Goal: Task Accomplishment & Management: Use online tool/utility

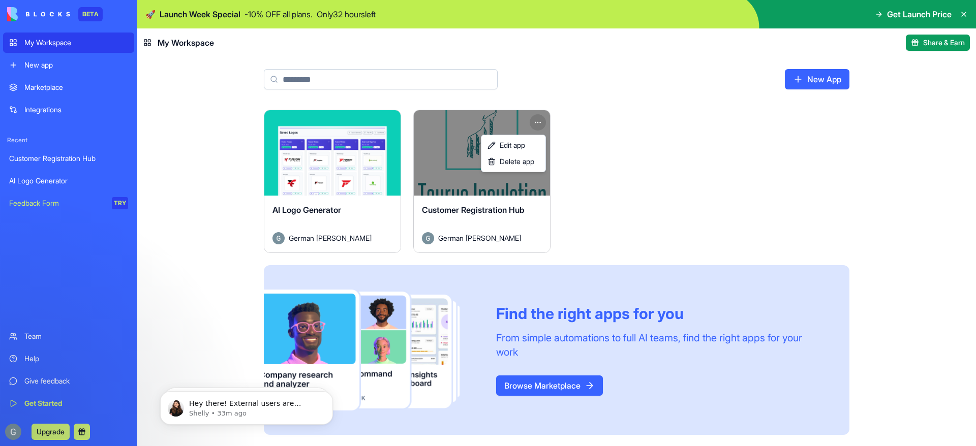
click at [545, 119] on html "BETA My Workspace New app Marketplace Integrations Recent Customer Registration…" at bounding box center [488, 223] width 976 height 446
click at [514, 198] on html "BETA My Workspace New app Marketplace Integrations Recent Customer Registration…" at bounding box center [488, 223] width 976 height 446
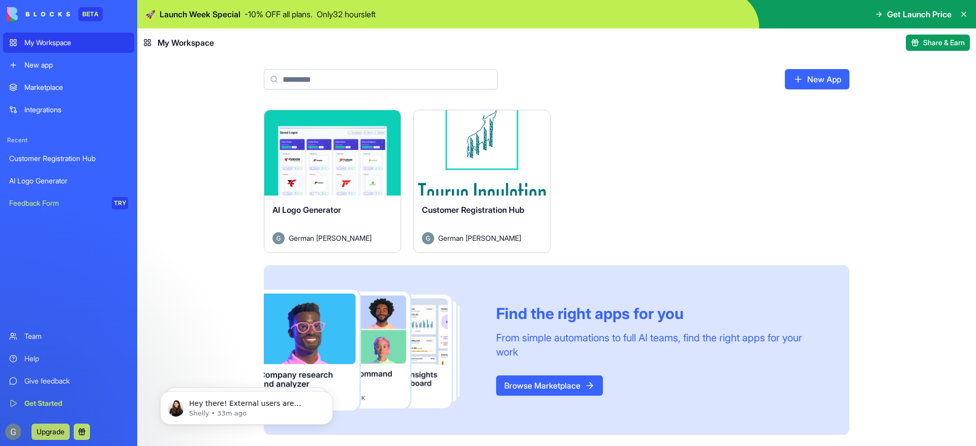
click at [503, 180] on div "Launch" at bounding box center [482, 152] width 136 height 85
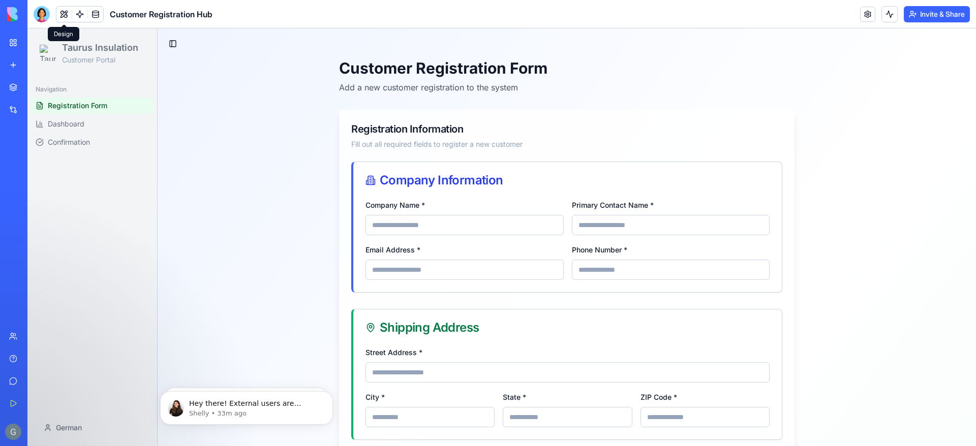
click at [65, 17] on button at bounding box center [63, 14] width 15 height 15
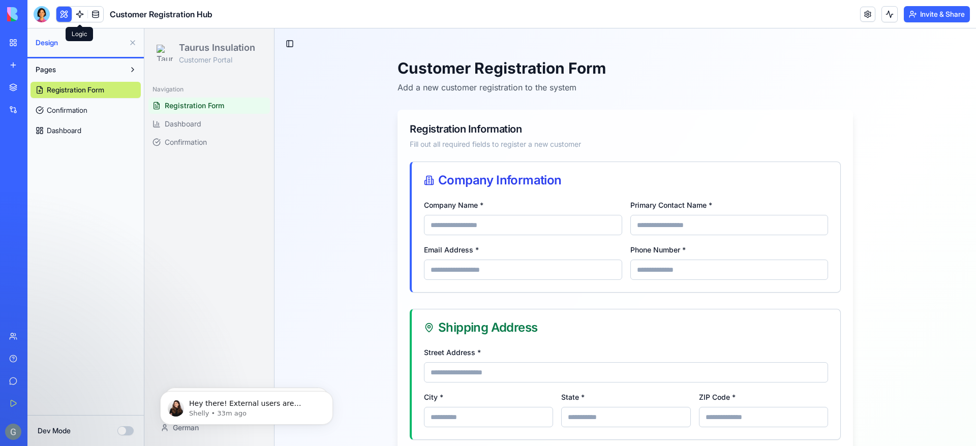
click at [84, 13] on link at bounding box center [79, 14] width 15 height 15
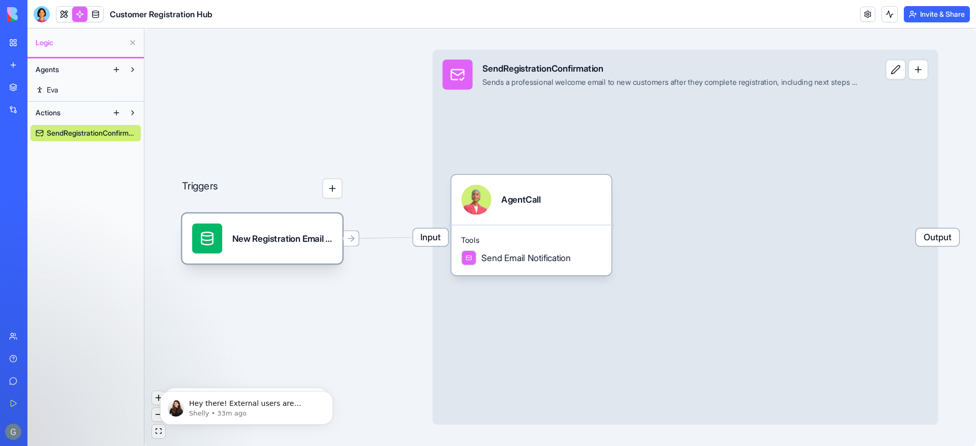
click at [252, 224] on div "New Registration Email NotificationTrigger" at bounding box center [282, 239] width 100 height 30
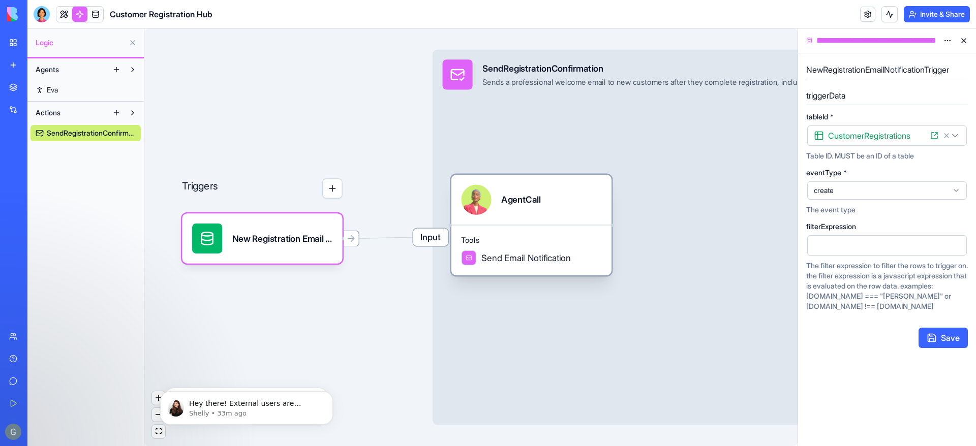
click at [564, 231] on div "Tools Send Email Notification" at bounding box center [531, 250] width 160 height 51
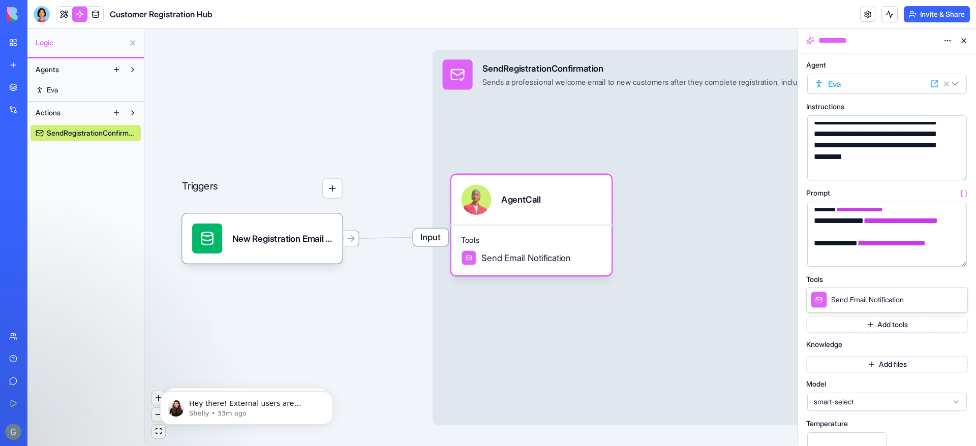
scroll to position [449, 0]
click at [785, 203] on div "Input SendRegistrationConfirmation Sends a professional welcome email to new cu…" at bounding box center [686, 238] width 506 height 376
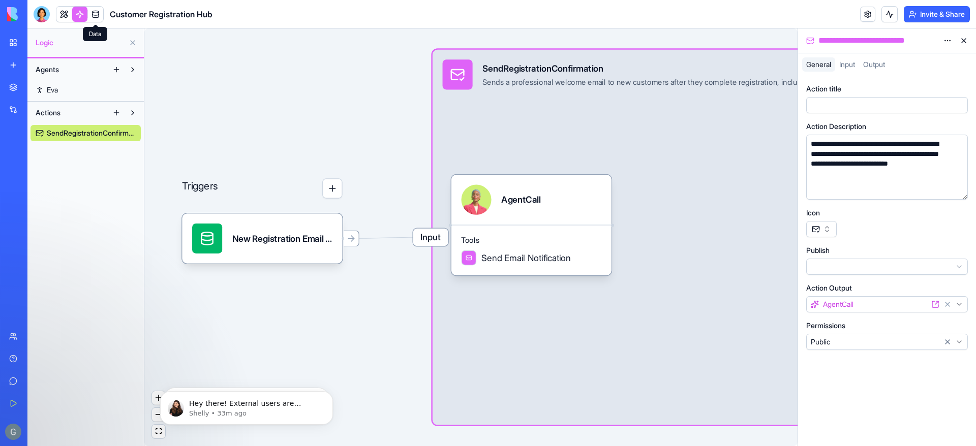
click at [97, 17] on link at bounding box center [95, 14] width 15 height 15
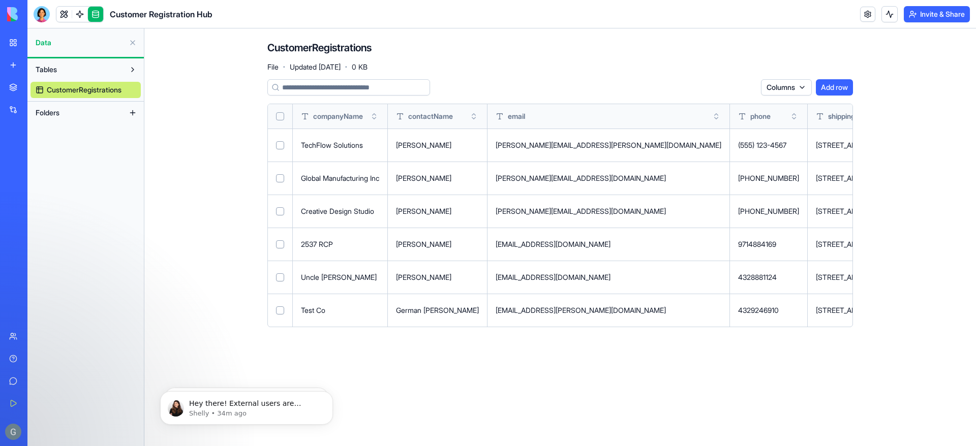
click at [798, 88] on html "BETA My Workspace New app Marketplace Integrations Recent Customer Registration…" at bounding box center [488, 223] width 976 height 446
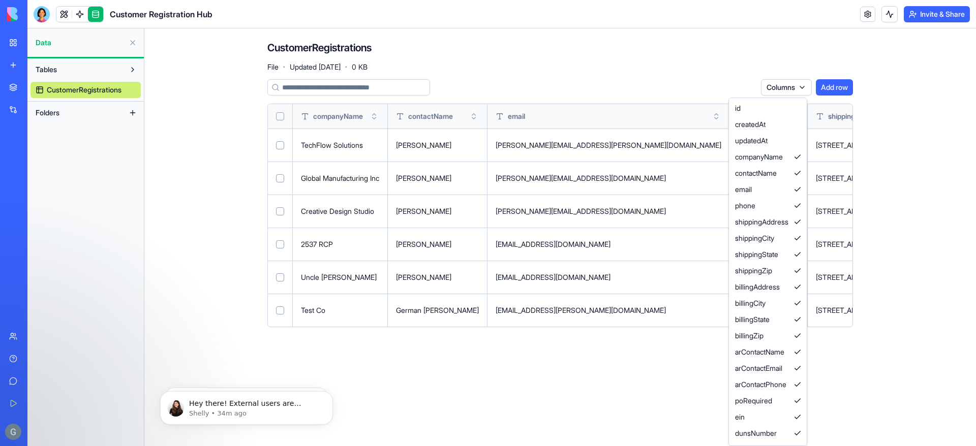
click at [704, 75] on html "BETA My Workspace New app Marketplace Integrations Recent Customer Registration…" at bounding box center [488, 223] width 976 height 446
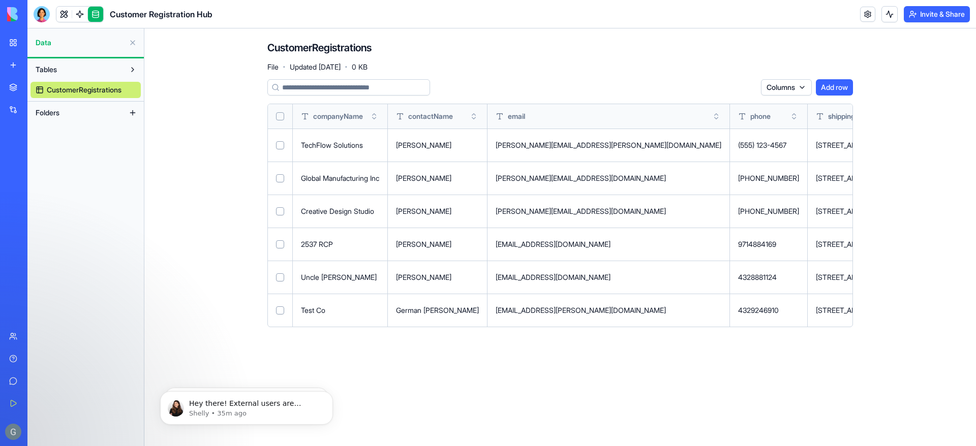
click at [333, 90] on input at bounding box center [348, 87] width 163 height 16
click at [174, 197] on main "CustomerRegistrations File · Updated [DATE] · 0 KB Columns Add row companyName …" at bounding box center [560, 237] width 832 height 418
drag, startPoint x: 273, startPoint y: 64, endPoint x: 303, endPoint y: 66, distance: 30.1
click at [273, 64] on span "File" at bounding box center [272, 67] width 11 height 10
click at [317, 66] on span "Updated [DATE]" at bounding box center [315, 67] width 51 height 10
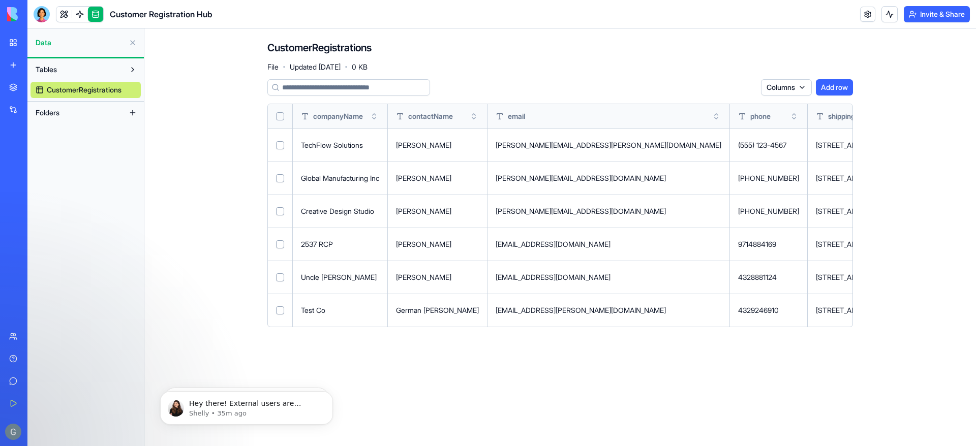
click at [368, 70] on span "0 KB" at bounding box center [360, 67] width 16 height 10
click at [938, 39] on main "CustomerRegistrations File · Updated [DATE] · 0 KB Columns Add row companyName …" at bounding box center [560, 237] width 832 height 418
drag, startPoint x: 835, startPoint y: 318, endPoint x: 813, endPoint y: 309, distance: 24.2
click at [905, 309] on td "[GEOGRAPHIC_DATA]" at bounding box center [948, 310] width 86 height 33
click at [0, 0] on button at bounding box center [0, 0] width 0 height 0
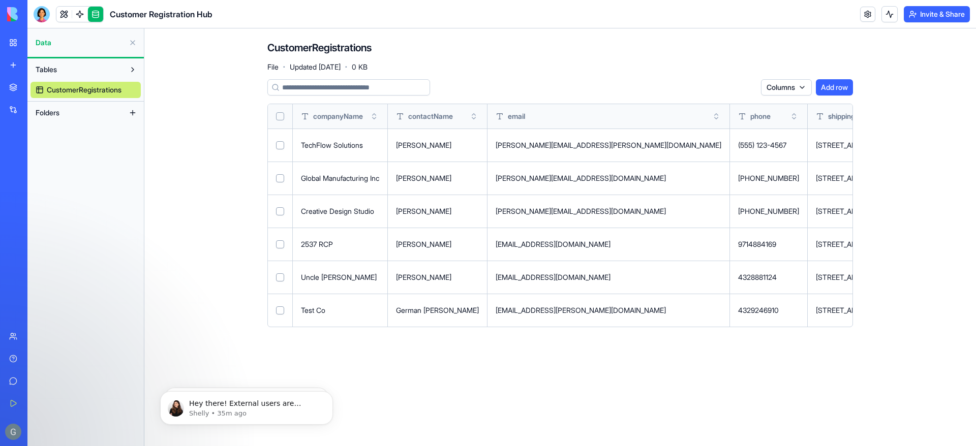
click at [342, 314] on div "Test Co" at bounding box center [340, 311] width 78 height 10
click at [0, 0] on button at bounding box center [0, 0] width 0 height 0
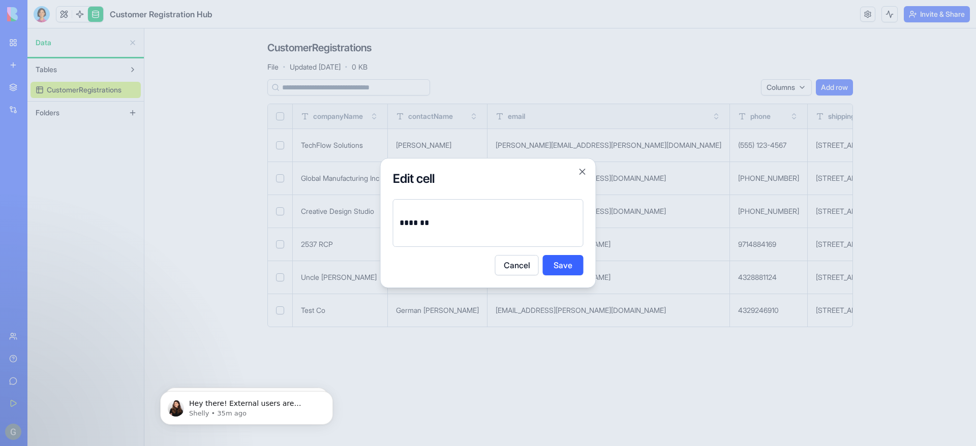
click at [509, 269] on button "Cancel" at bounding box center [517, 265] width 44 height 20
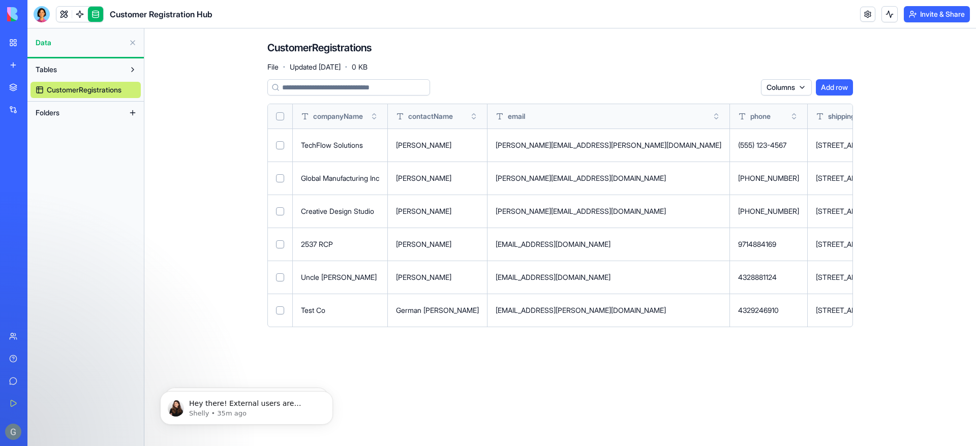
click at [281, 310] on button "Select row" at bounding box center [280, 311] width 8 height 8
click at [745, 88] on html "BETA My Workspace New app Marketplace Integrations Recent Customer Registration…" at bounding box center [488, 223] width 976 height 446
click at [902, 152] on html "BETA My Workspace New app Marketplace Integrations Recent Customer Registration…" at bounding box center [488, 223] width 976 height 446
click at [796, 90] on html "BETA My Workspace New app Marketplace Integrations Recent Customer Registration…" at bounding box center [488, 223] width 976 height 446
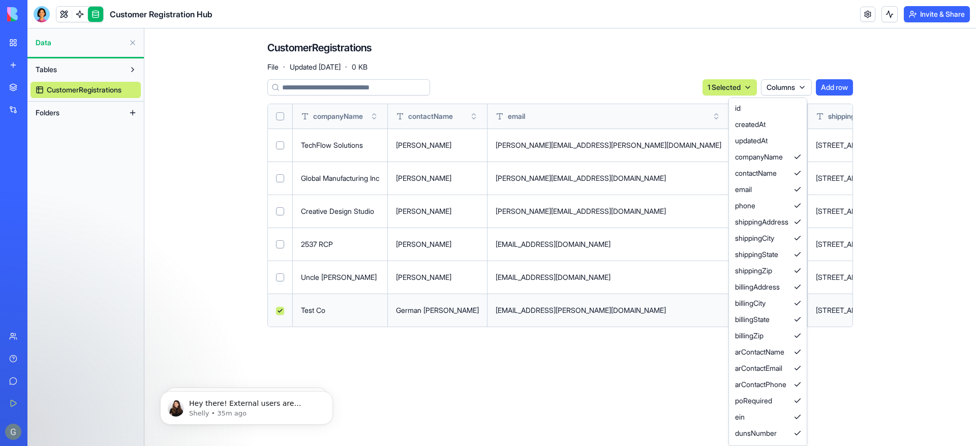
click at [901, 143] on html "BETA My Workspace New app Marketplace Integrations Recent Customer Registration…" at bounding box center [488, 223] width 976 height 446
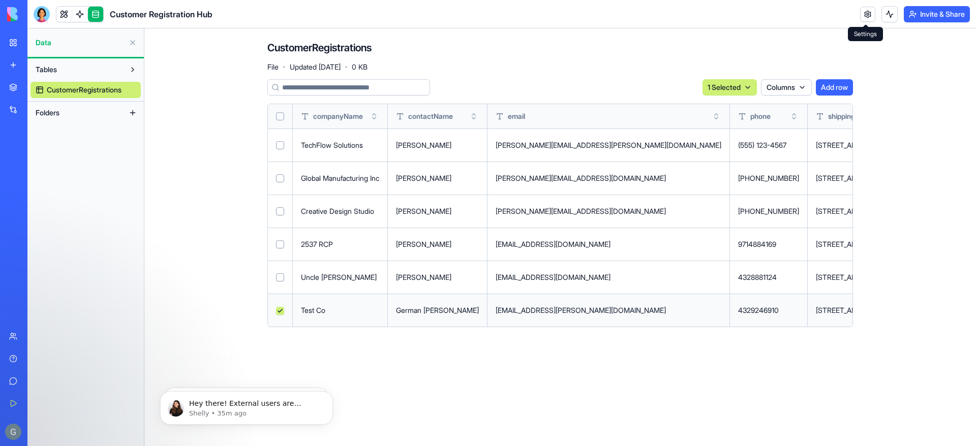
click at [867, 18] on link at bounding box center [867, 14] width 15 height 15
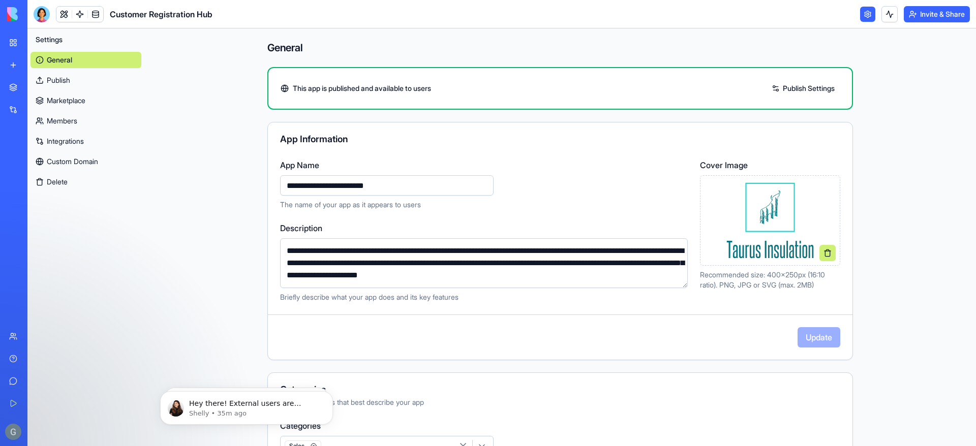
click at [867, 18] on link at bounding box center [867, 14] width 15 height 15
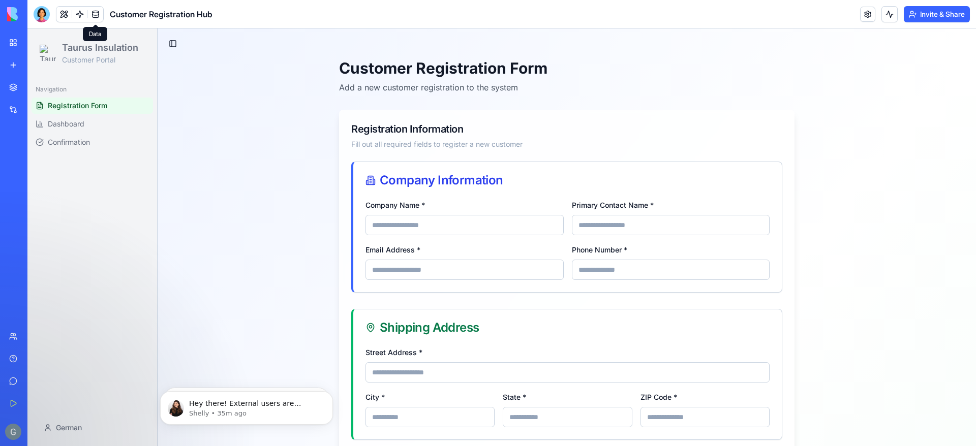
click at [92, 8] on link at bounding box center [95, 14] width 15 height 15
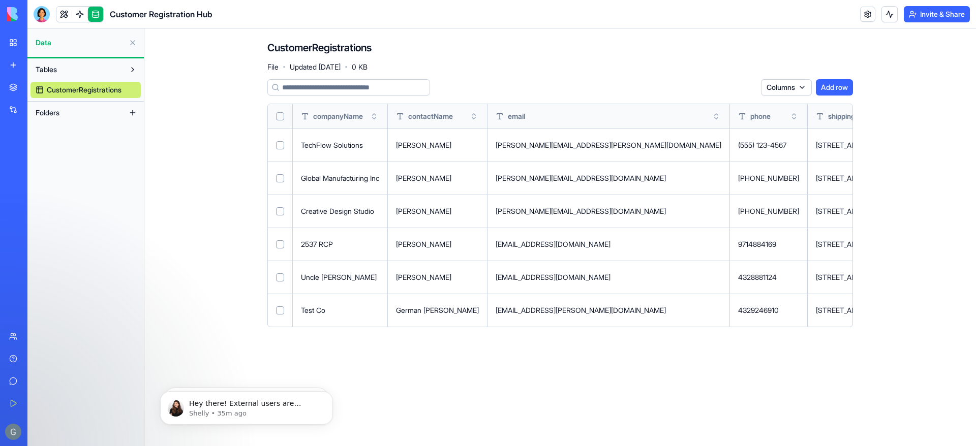
click at [941, 10] on button "Invite & Share" at bounding box center [937, 14] width 66 height 16
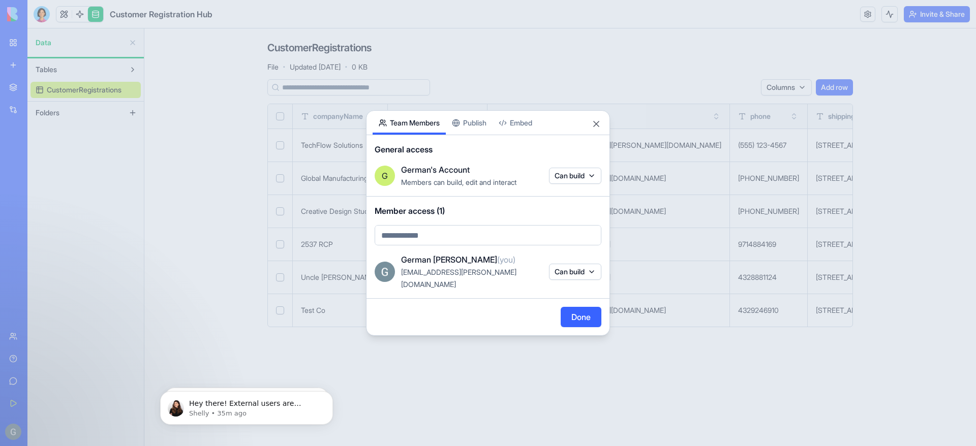
click at [471, 128] on div "Share App Team Members Publish Embed General access G German's Account Members …" at bounding box center [488, 223] width 244 height 226
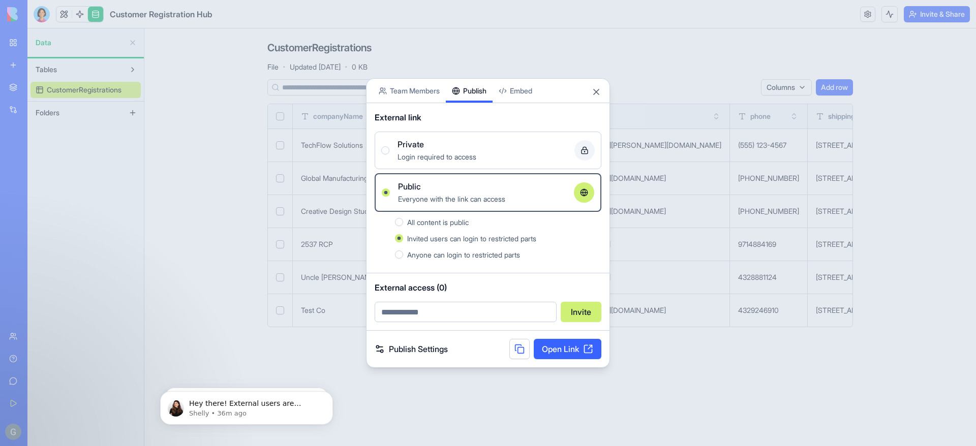
click at [582, 347] on link "Open Link" at bounding box center [568, 349] width 68 height 20
click at [596, 90] on button "Close" at bounding box center [596, 92] width 10 height 10
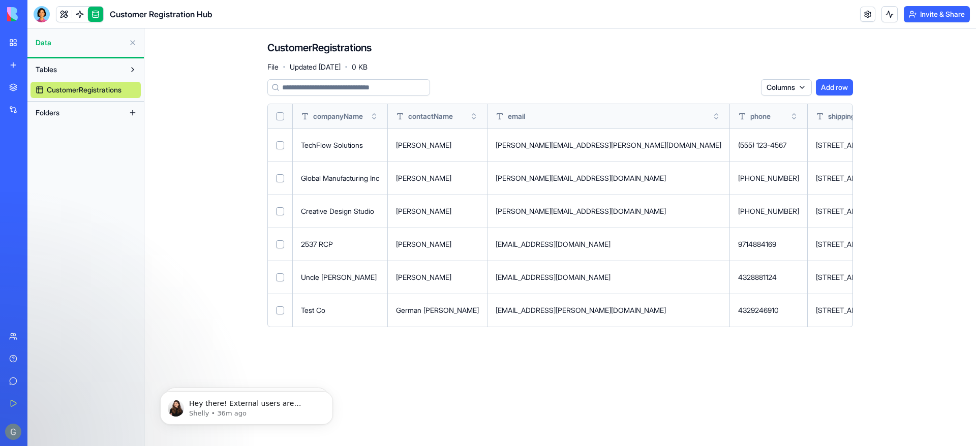
click at [588, 86] on div "Columns Add row" at bounding box center [560, 87] width 586 height 16
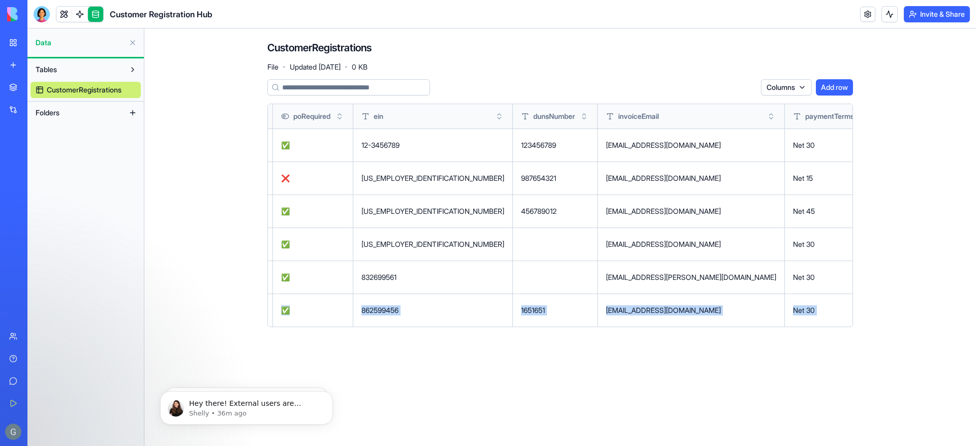
scroll to position [0, 1675]
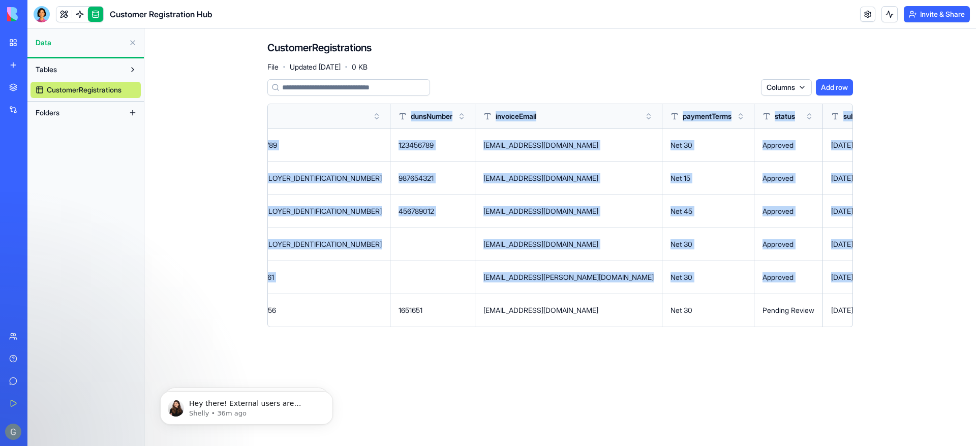
drag, startPoint x: 298, startPoint y: 311, endPoint x: 864, endPoint y: 299, distance: 565.9
click at [864, 299] on div "CustomerRegistrations File · Updated [DATE] · 0 KB Columns Add row companyName …" at bounding box center [560, 187] width 651 height 319
click at [846, 309] on html "BETA My Workspace New app Marketplace Integrations Recent Customer Registration…" at bounding box center [488, 223] width 976 height 446
copy table "loremipSumd sitametCons adipi elits doeiusmoDtempor incididuNtut laboreetDolor …"
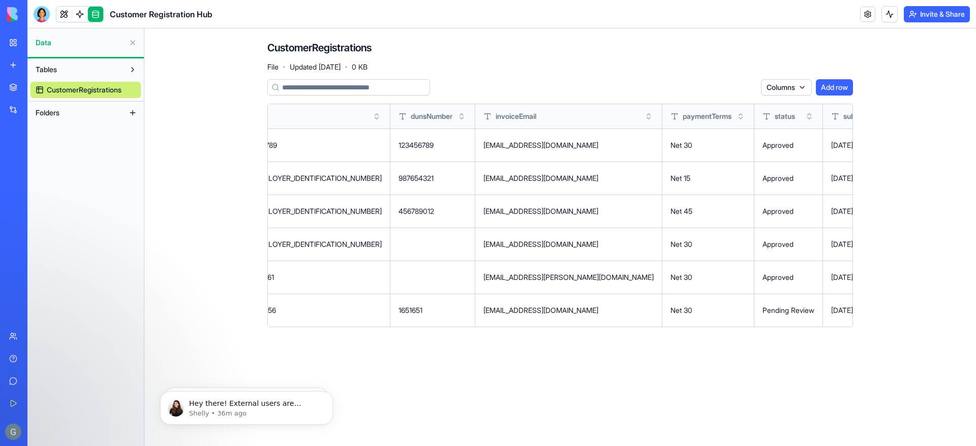
drag, startPoint x: 845, startPoint y: 118, endPoint x: 645, endPoint y: 125, distance: 200.4
click at [645, 125] on html "BETA My Workspace New app Marketplace Integrations Recent Customer Registration…" at bounding box center [488, 223] width 976 height 446
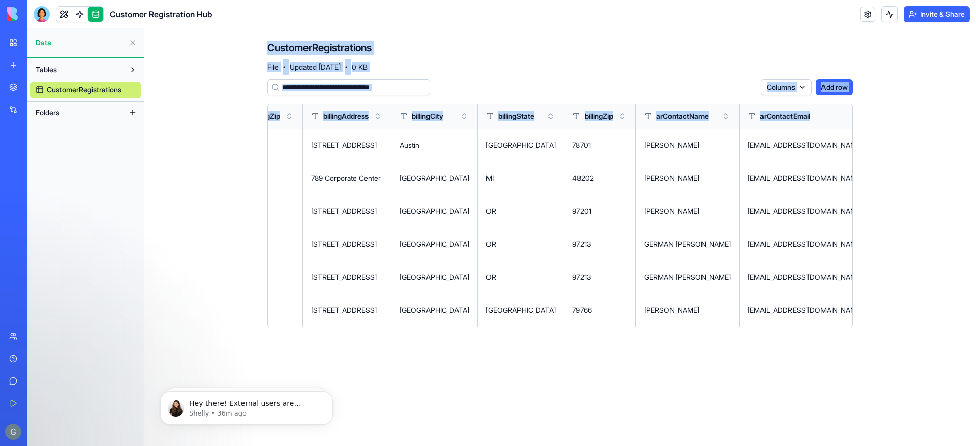
scroll to position [0, 0]
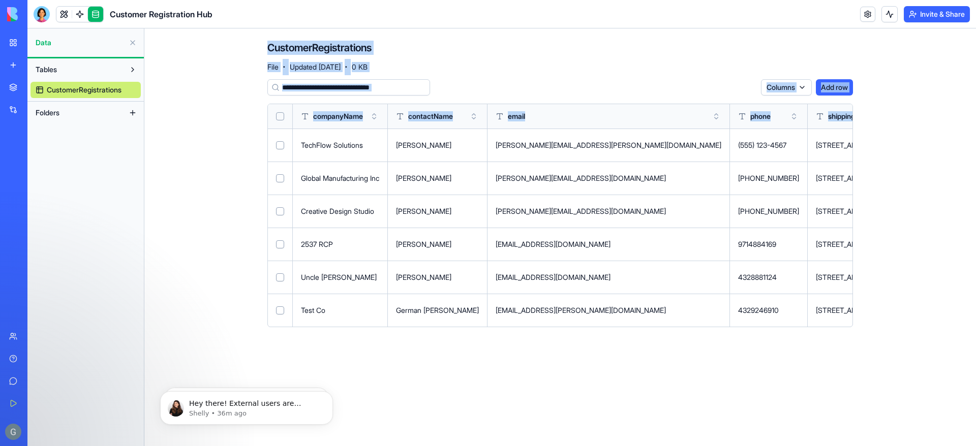
drag, startPoint x: 729, startPoint y: 116, endPoint x: 107, endPoint y: 133, distance: 622.4
click at [105, 132] on div "Data Tables CustomerRegistrations Folders CustomerRegistrations File · Updated …" at bounding box center [501, 237] width 949 height 418
click at [484, 86] on div "Columns Add row" at bounding box center [560, 87] width 586 height 16
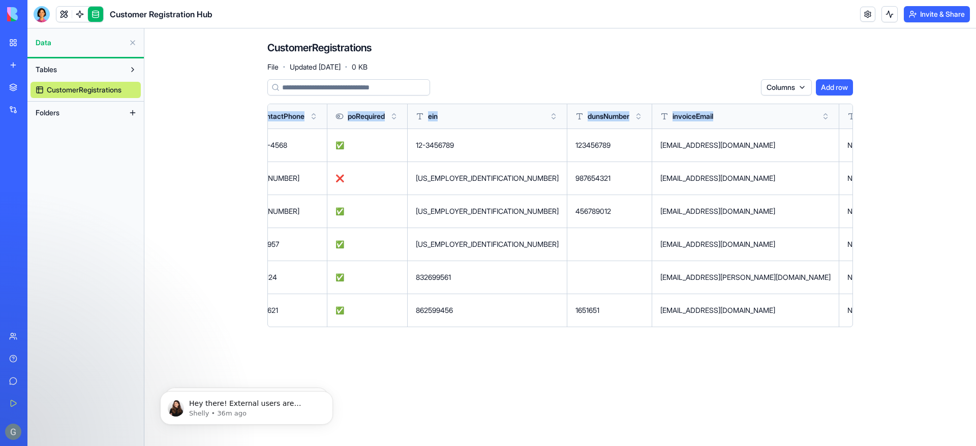
scroll to position [0, 1675]
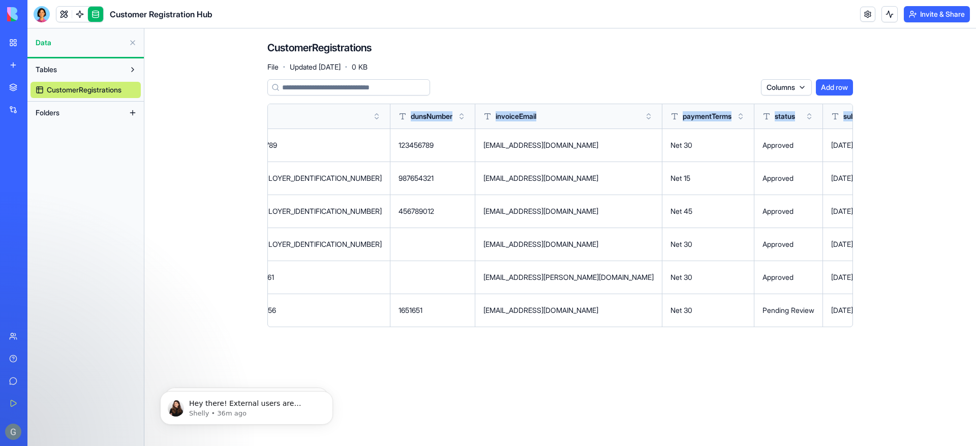
drag, startPoint x: 312, startPoint y: 118, endPoint x: 780, endPoint y: 110, distance: 467.7
copy tr "companyName contactName email phone shippingAddress shippingCity shippingState …"
click at [936, 373] on main "CustomerRegistrations File · Updated [DATE] · 0 KB Columns Add row companyName …" at bounding box center [560, 237] width 832 height 418
